Goal: Information Seeking & Learning: Learn about a topic

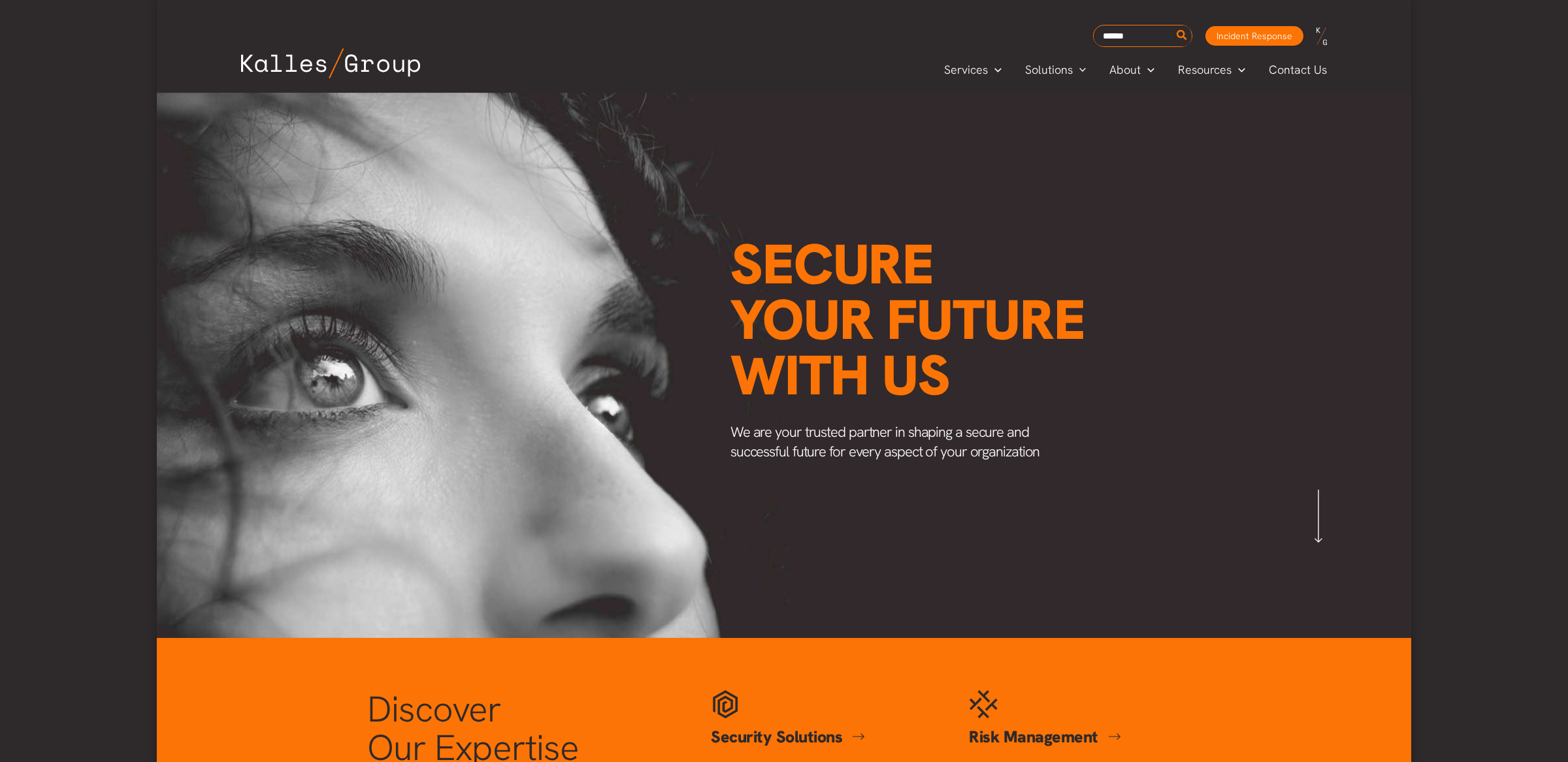
scroll to position [0, 1529]
click at [1215, 101] on span "Customer Stories" at bounding box center [1225, 102] width 90 height 15
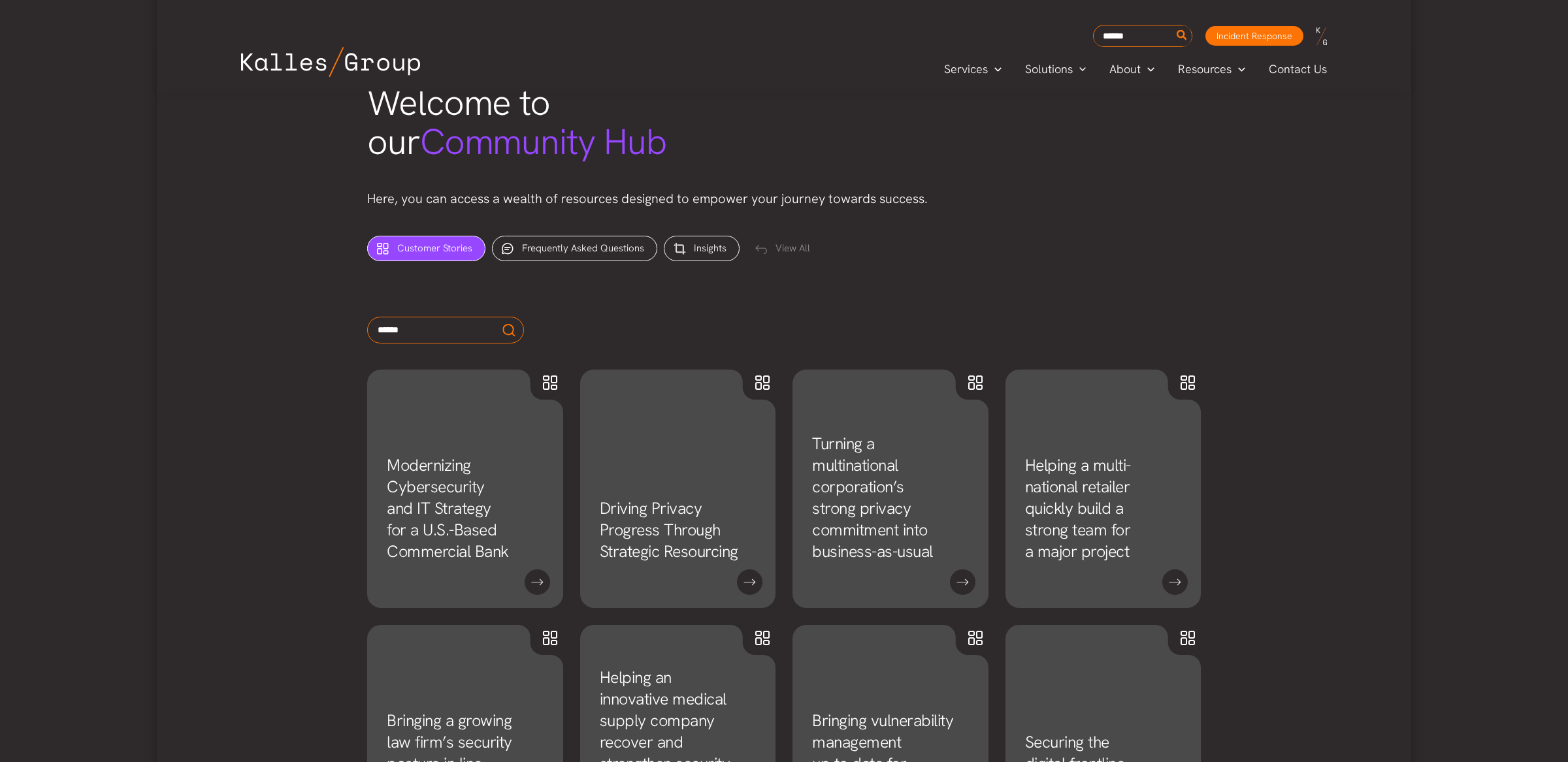
scroll to position [452, 0]
click at [446, 552] on link "Modernizing Cybersecurity and IT Strategy for a U.S.-Based Commercial Bank" at bounding box center [448, 510] width 122 height 108
